Goal: Information Seeking & Learning: Learn about a topic

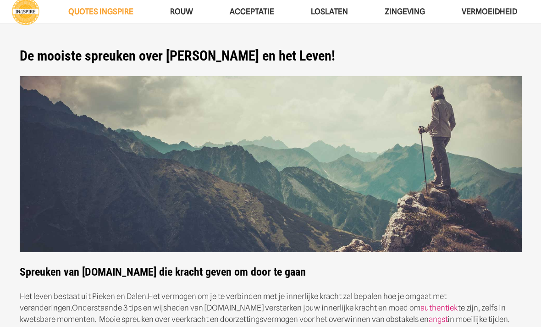
scroll to position [136, 0]
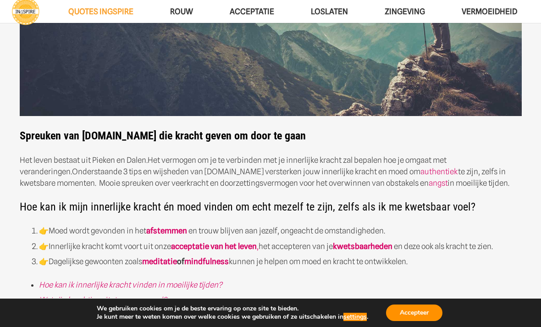
click at [414, 321] on button "Accepteer" at bounding box center [414, 312] width 56 height 17
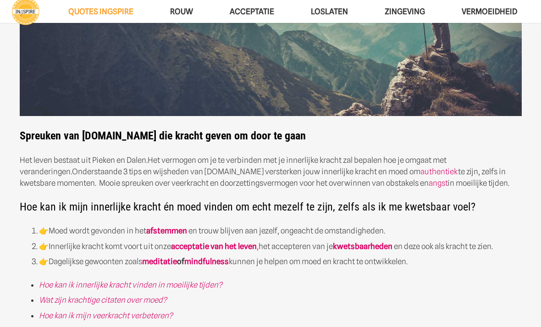
click at [209, 287] on link "Hoe kan ik innerlijke kracht vinden in moeilijke tijden?" at bounding box center [130, 284] width 183 height 9
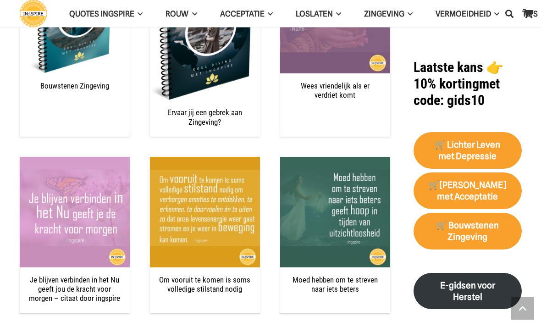
scroll to position [1107, 0]
click at [215, 197] on img "Om vooruit te komen is soms volledige stilstand nodig" at bounding box center [205, 212] width 110 height 110
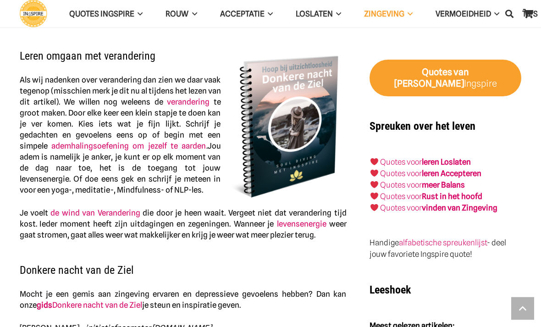
scroll to position [987, 0]
click at [435, 180] on strong "meer Balans" at bounding box center [443, 184] width 43 height 9
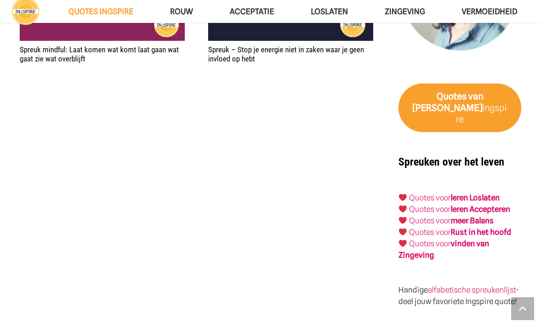
scroll to position [1572, 0]
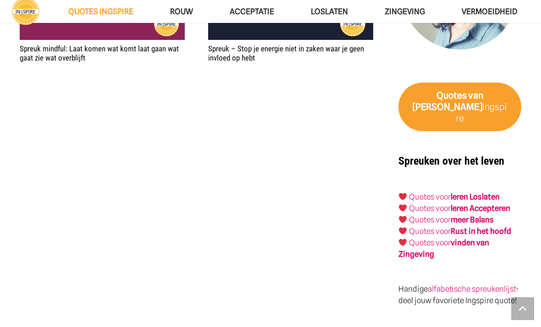
click at [481, 238] on strong "vinden van Zingeving" at bounding box center [443, 248] width 90 height 21
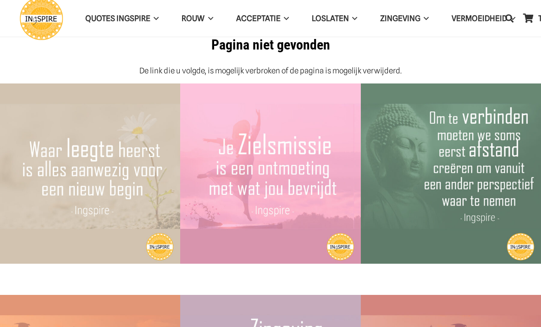
click at [262, 17] on span "Acceptatie" at bounding box center [258, 18] width 44 height 9
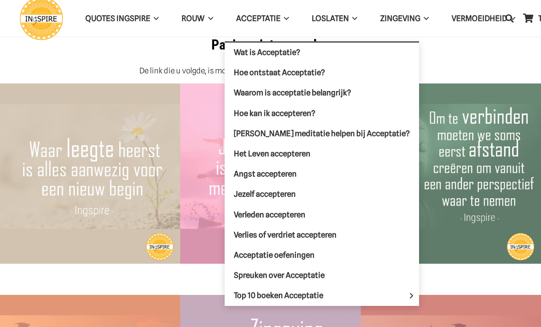
click at [287, 193] on span "Jezelf accepteren" at bounding box center [265, 193] width 62 height 9
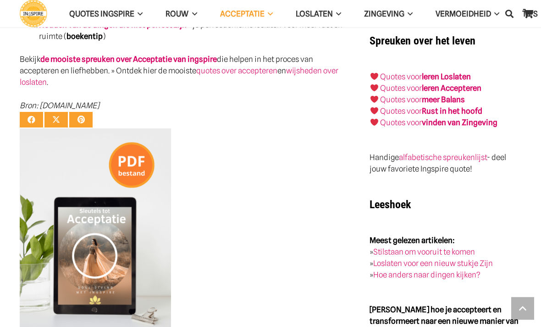
scroll to position [1299, 0]
click at [395, 83] on link "Quotes voor" at bounding box center [401, 87] width 42 height 9
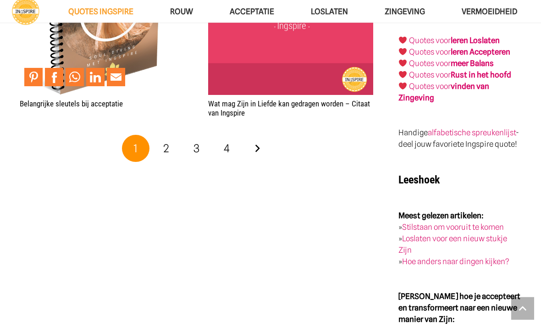
scroll to position [1768, 0]
click at [169, 141] on link "2" at bounding box center [166, 149] width 28 height 28
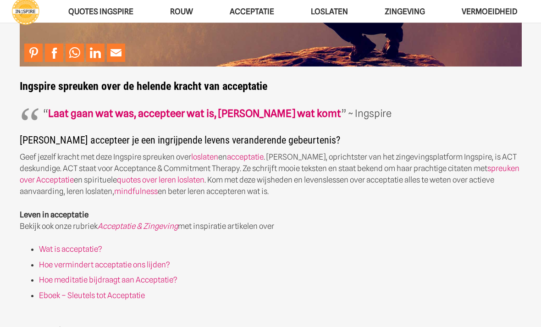
scroll to position [186, 0]
click at [70, 248] on link "Wat is acceptatie?" at bounding box center [70, 248] width 63 height 9
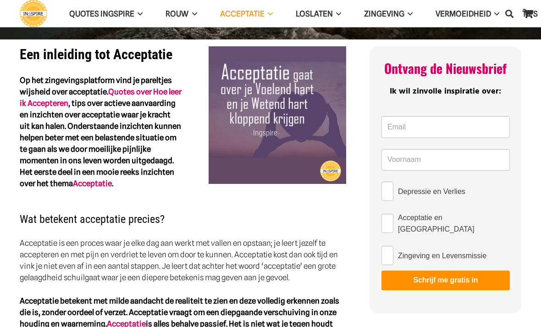
scroll to position [201, 0]
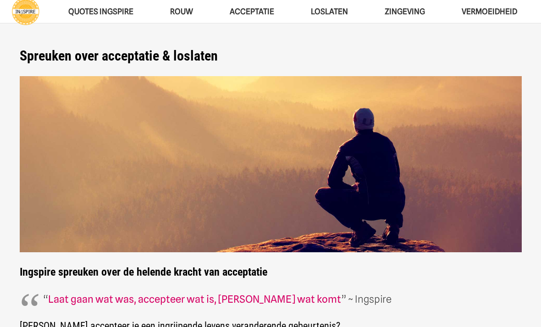
scroll to position [215, 0]
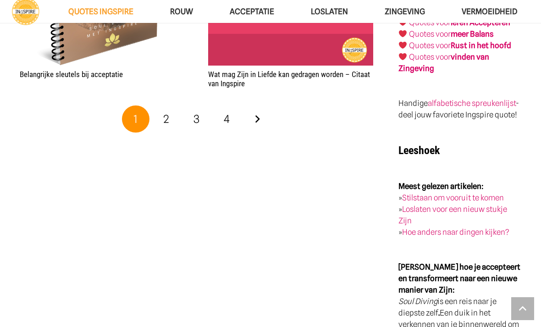
click at [233, 112] on link "4" at bounding box center [227, 119] width 28 height 28
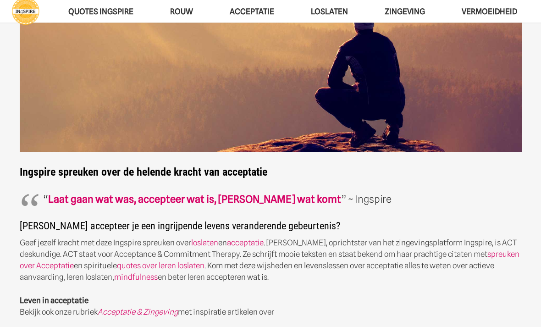
scroll to position [100, 0]
click at [160, 263] on link "quotes over leren loslaten" at bounding box center [161, 265] width 88 height 9
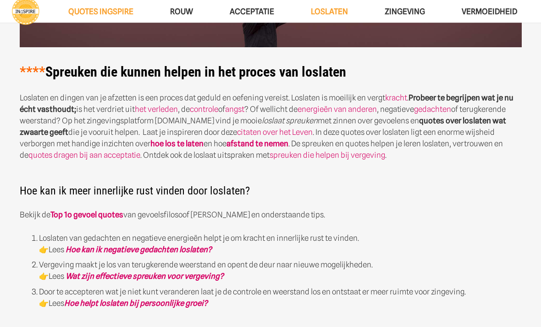
scroll to position [205, 0]
click at [176, 276] on link "Wat zijn effectieve spreuken voor vergeving?" at bounding box center [145, 275] width 158 height 9
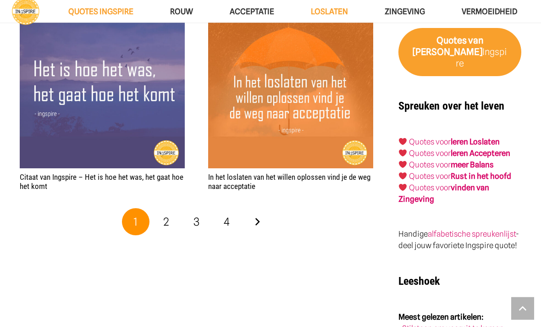
scroll to position [1708, 0]
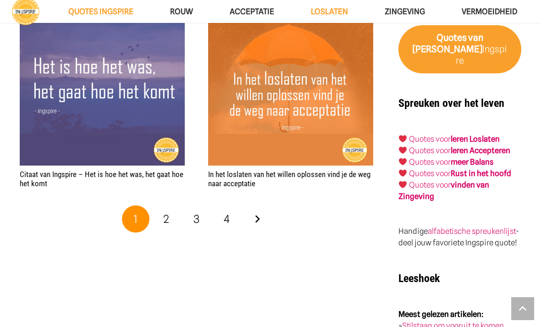
click at [170, 216] on link "2" at bounding box center [166, 219] width 28 height 28
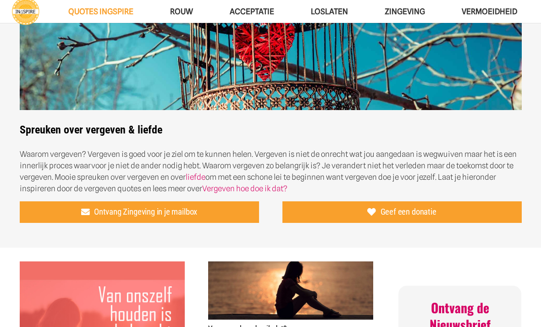
scroll to position [131, 0]
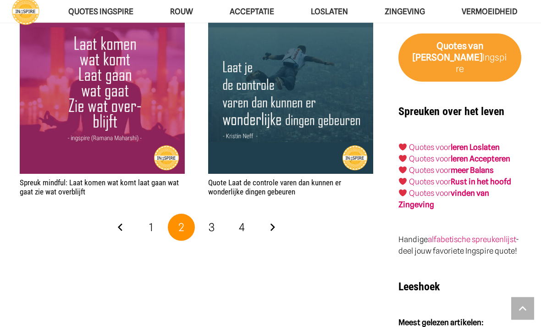
scroll to position [1703, 0]
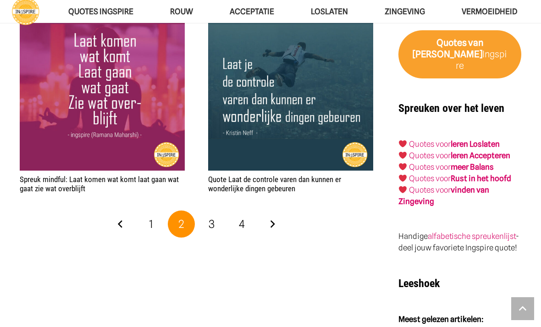
click at [211, 221] on span "3" at bounding box center [212, 223] width 6 height 13
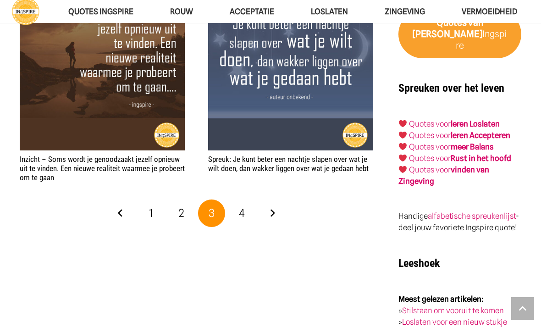
scroll to position [1724, 0]
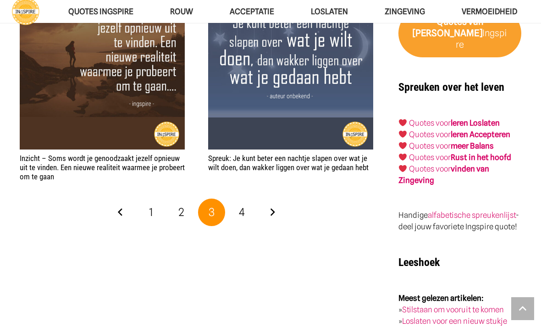
click at [243, 205] on span "4" at bounding box center [242, 211] width 6 height 13
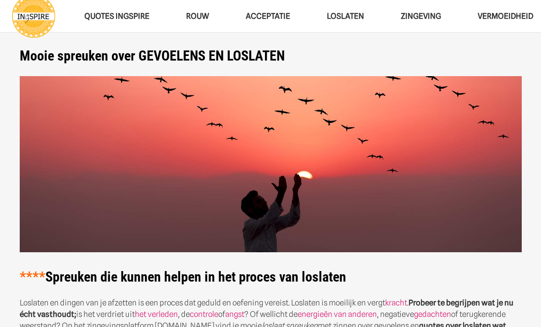
scroll to position [1754, 0]
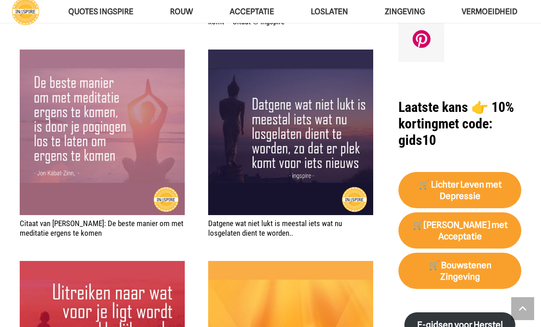
scroll to position [1025, 0]
